Goal: Navigation & Orientation: Find specific page/section

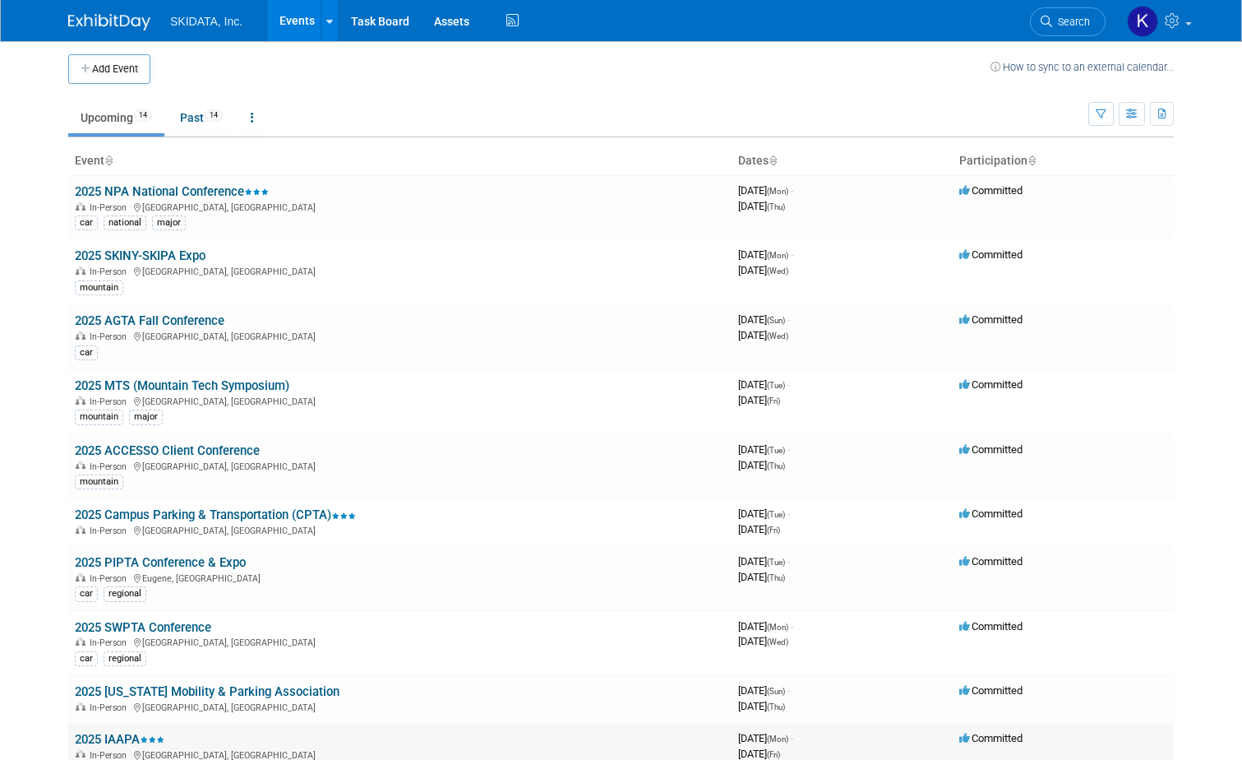
click at [87, 740] on link "2025 IAAPA" at bounding box center [120, 739] width 90 height 15
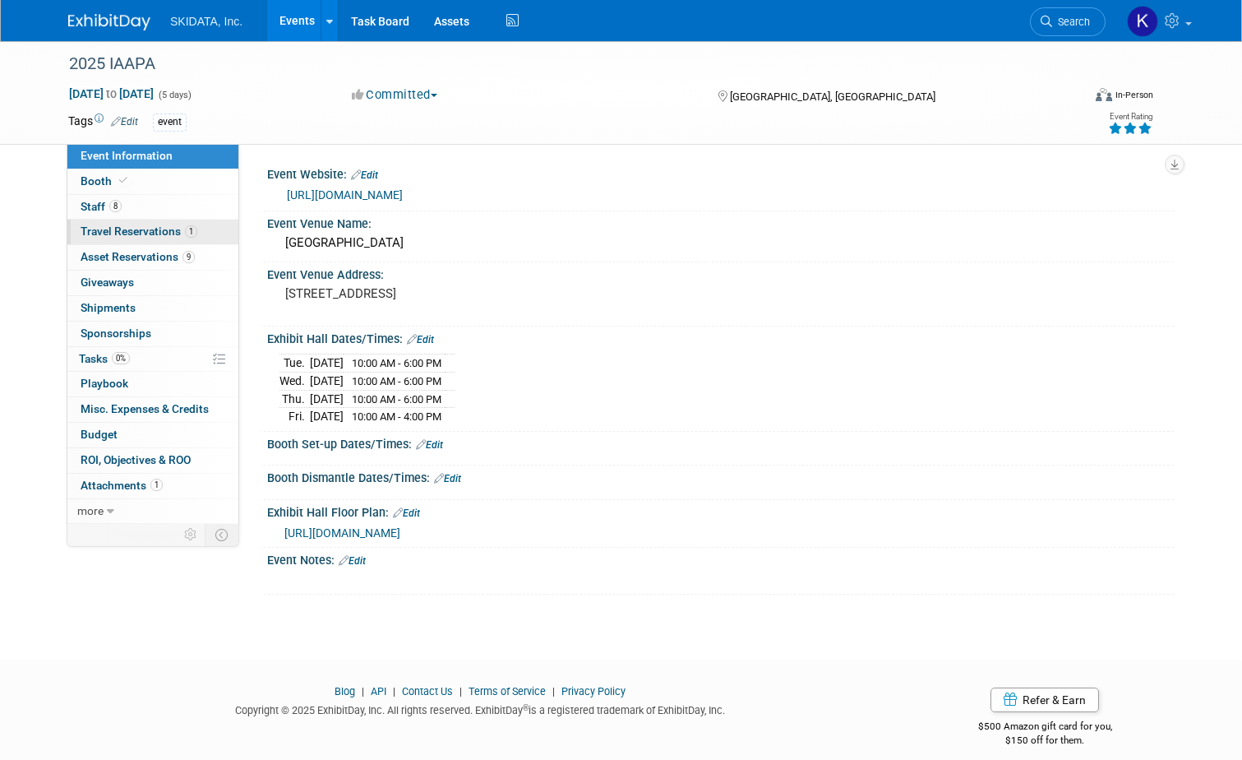
click at [110, 230] on span "Travel Reservations 1" at bounding box center [139, 230] width 117 height 13
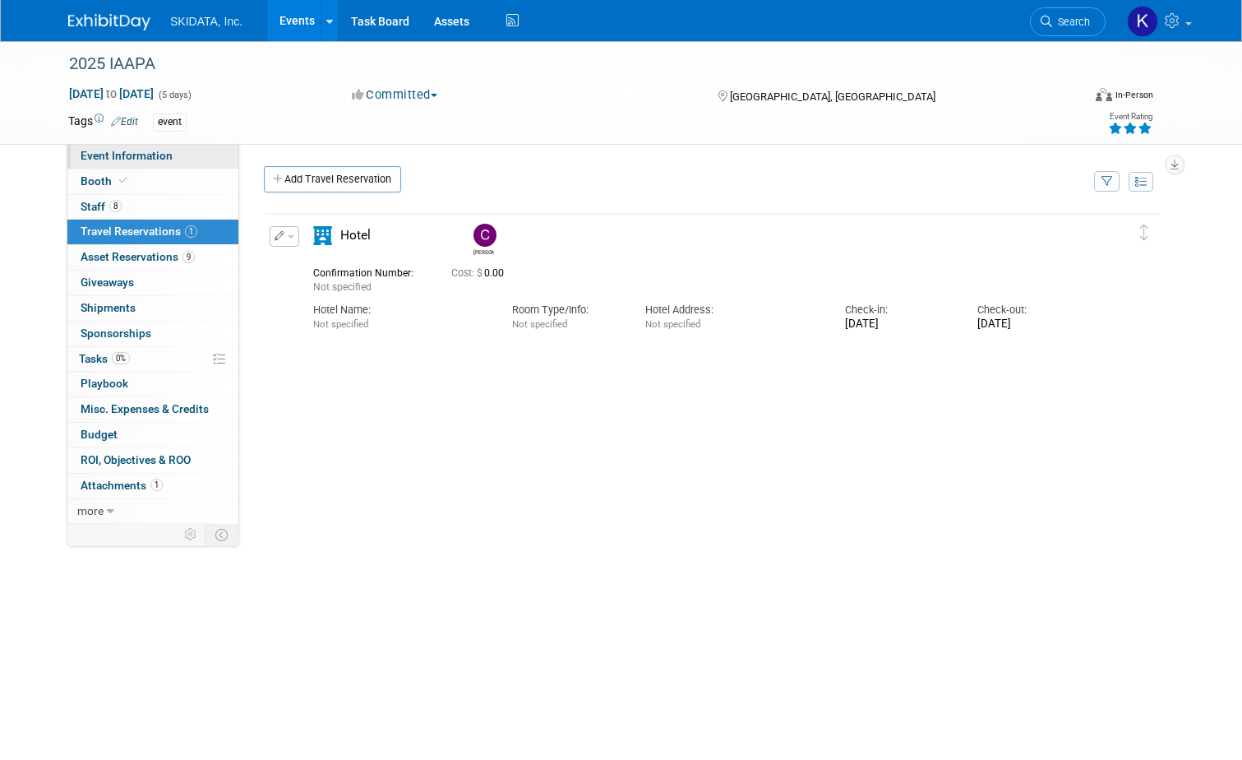
click at [117, 158] on span "Event Information" at bounding box center [127, 155] width 92 height 13
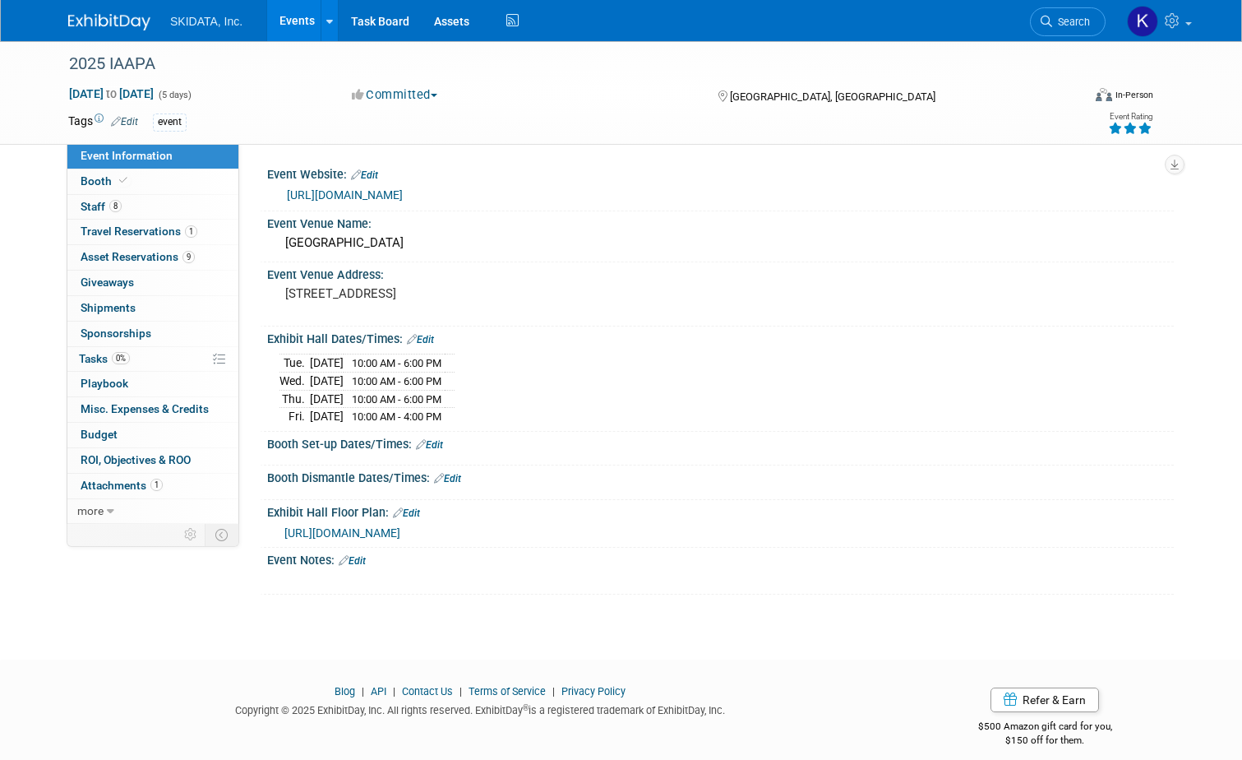
click at [348, 189] on link "https://iaapa.org/expos-and-events/iaapa-expo" at bounding box center [345, 194] width 116 height 13
click at [81, 201] on span "Staff 8" at bounding box center [101, 206] width 41 height 13
